Goal: Ask a question

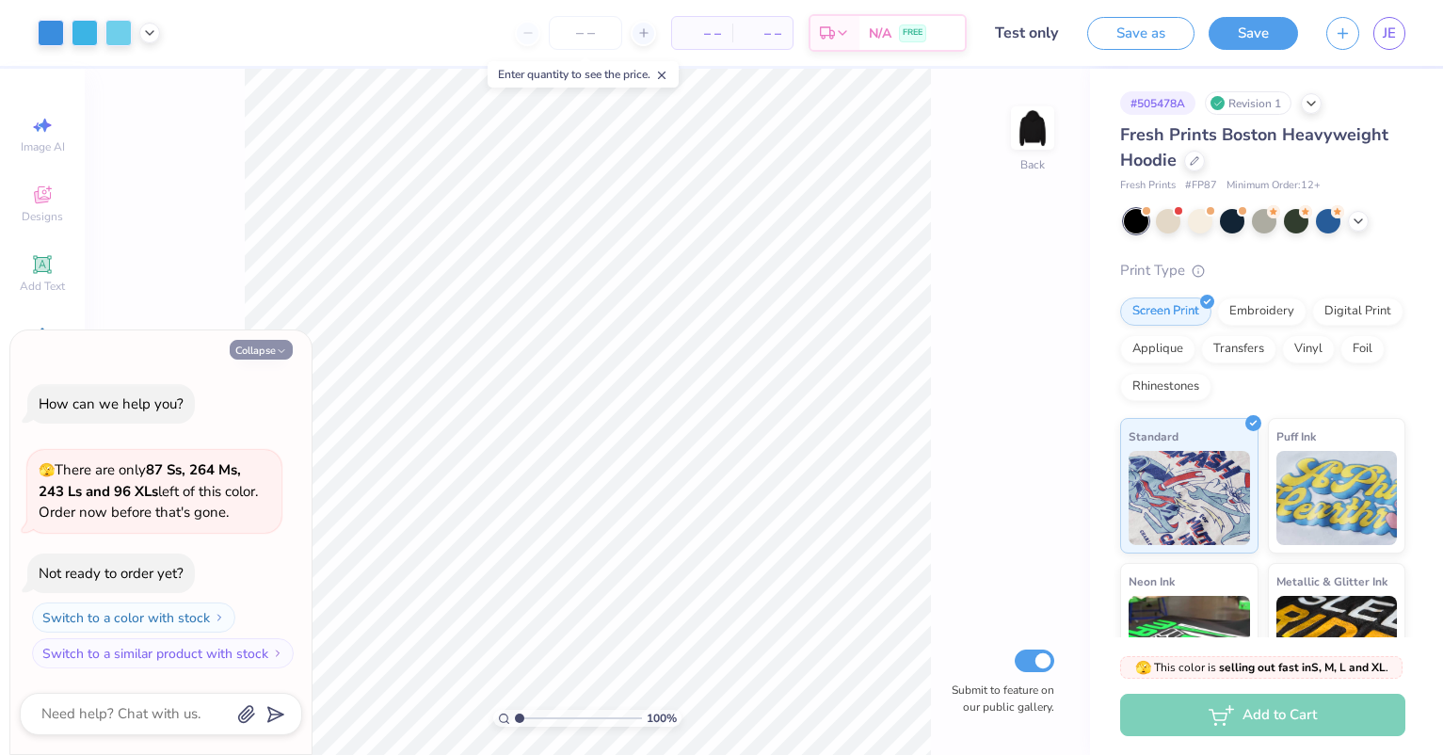
click at [262, 344] on button "Collapse" at bounding box center [261, 350] width 63 height 20
type textarea "x"
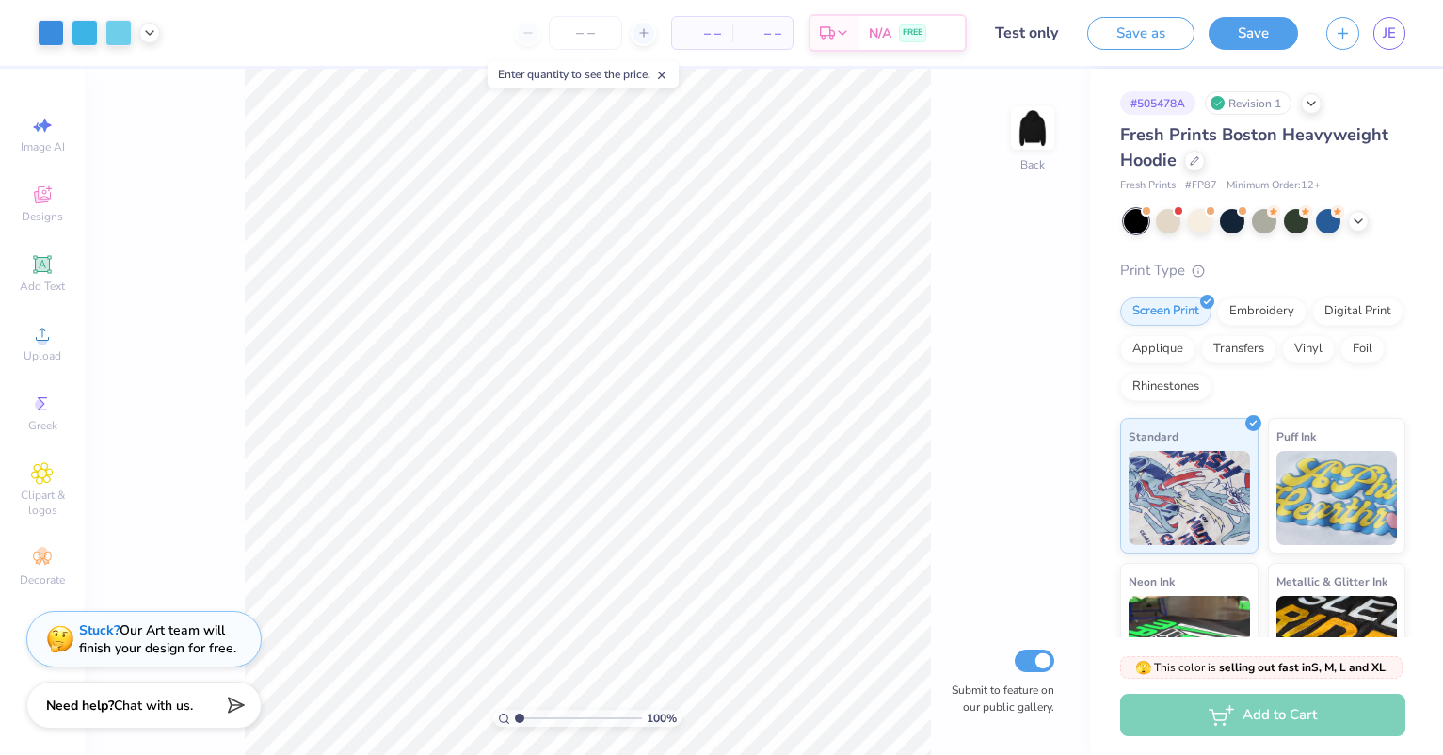
click at [95, 632] on strong "Stuck?" at bounding box center [99, 630] width 40 height 18
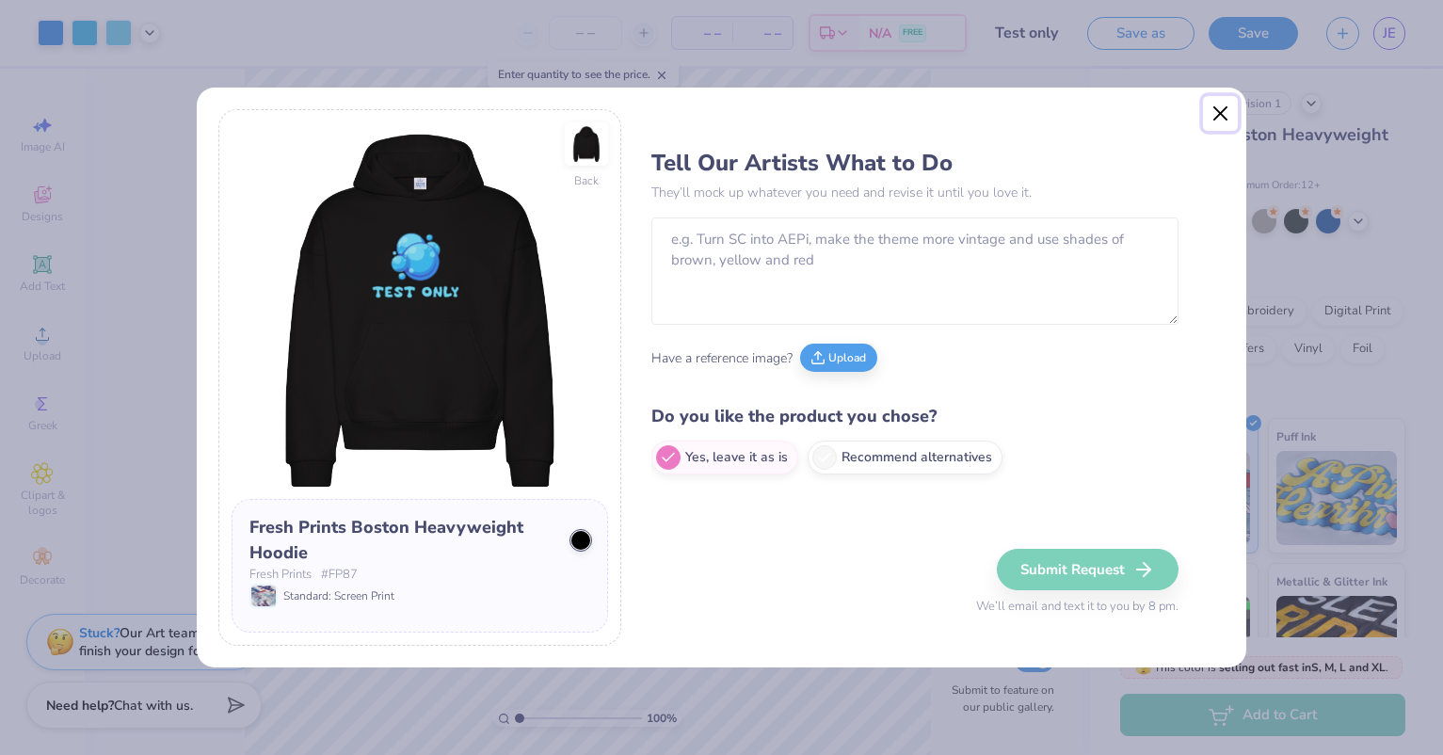
drag, startPoint x: 1227, startPoint y: 109, endPoint x: 1218, endPoint y: 111, distance: 9.6
click at [1227, 109] on button "Close" at bounding box center [1221, 114] width 36 height 36
